Goal: Information Seeking & Learning: Learn about a topic

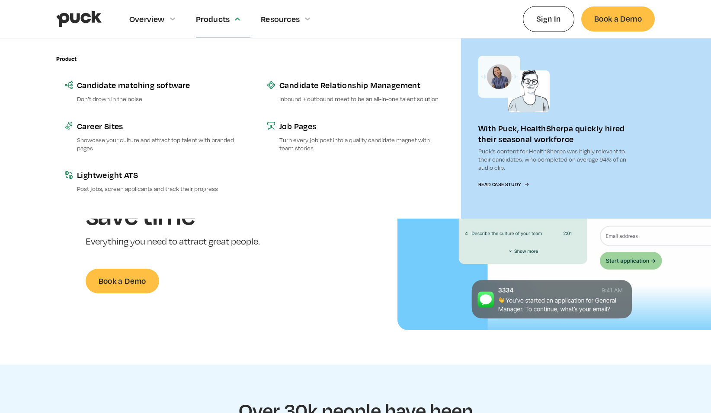
click at [216, 20] on div "Products" at bounding box center [213, 19] width 34 height 10
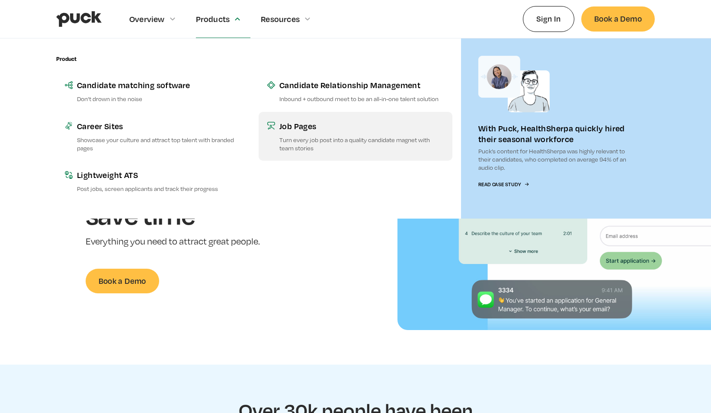
click at [325, 133] on link "Job Pages Turn every job post into a quality candidate magnet with team stories" at bounding box center [356, 136] width 194 height 49
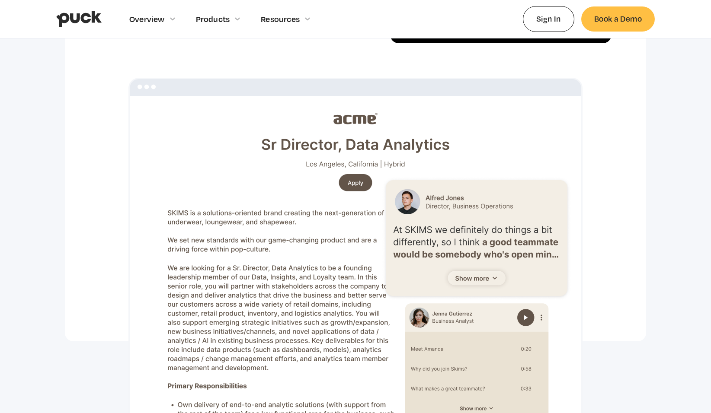
scroll to position [822, 0]
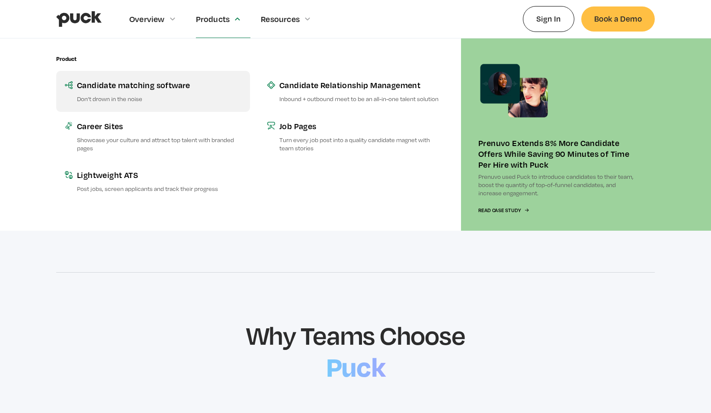
click at [146, 98] on p "Don’t drown in the noise" at bounding box center [159, 99] width 164 height 8
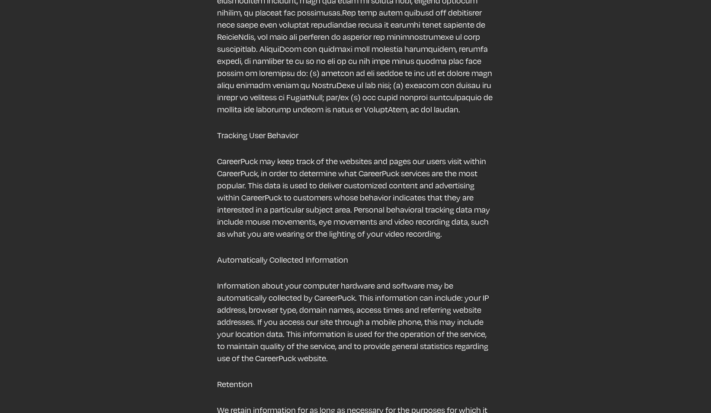
scroll to position [951, 0]
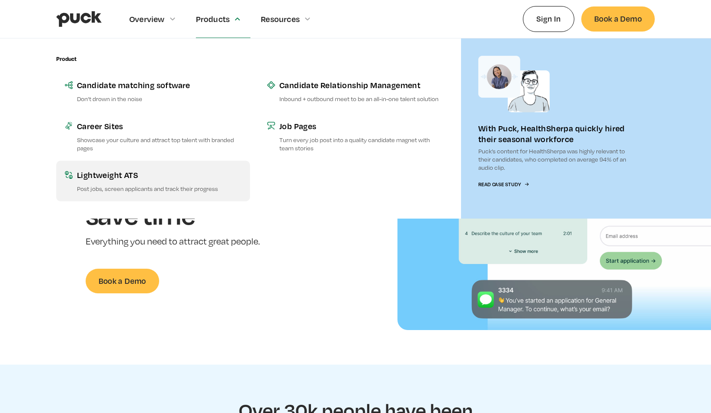
click at [110, 180] on div "Lightweight ATS" at bounding box center [159, 175] width 164 height 11
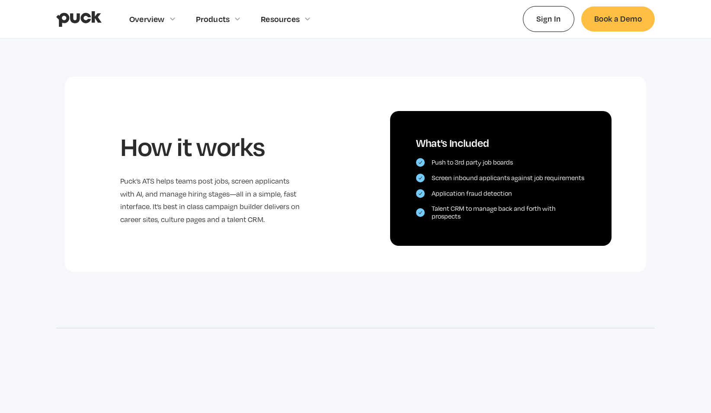
scroll to position [476, 0]
